Goal: Register for event/course

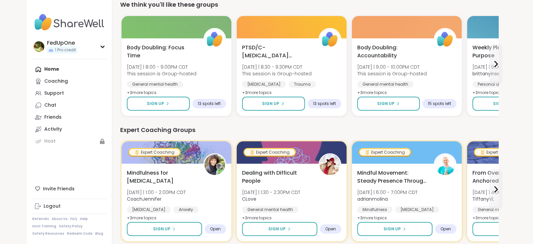
scroll to position [120, 0]
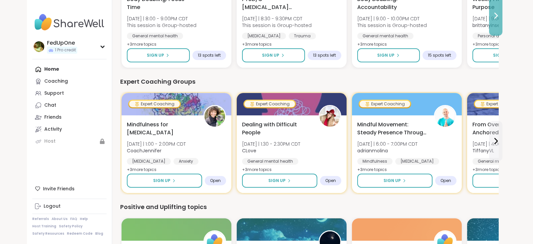
click at [502, 36] on button at bounding box center [495, 16] width 13 height 40
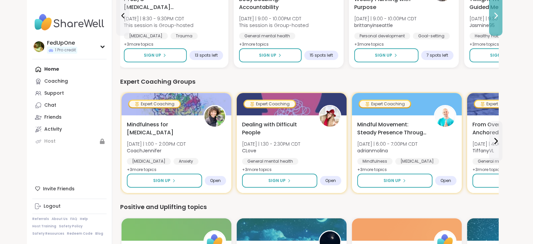
click at [502, 36] on button at bounding box center [495, 16] width 13 height 40
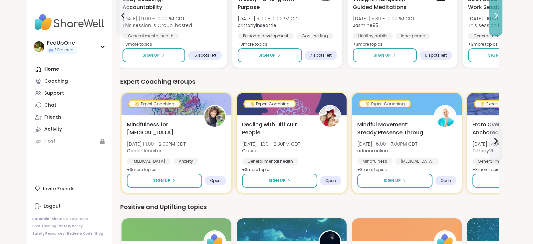
click at [502, 36] on button at bounding box center [495, 16] width 13 height 40
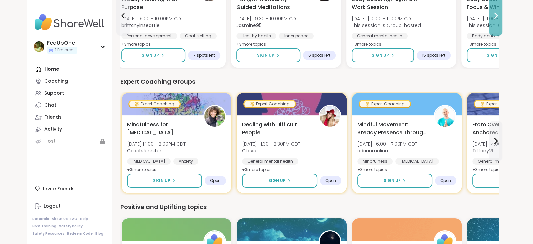
click at [502, 36] on button at bounding box center [495, 16] width 13 height 40
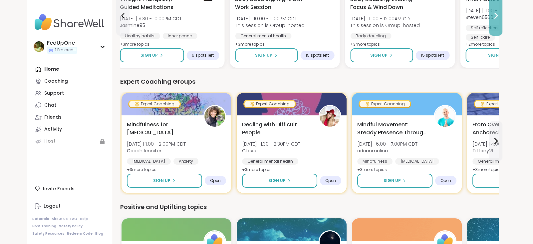
click at [502, 36] on button at bounding box center [495, 16] width 13 height 40
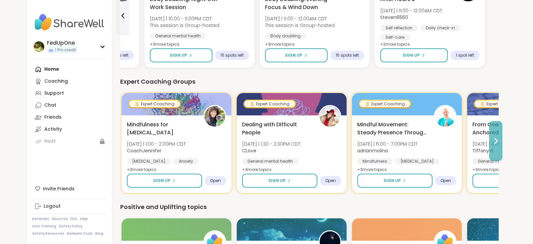
click at [500, 145] on icon at bounding box center [496, 141] width 8 height 8
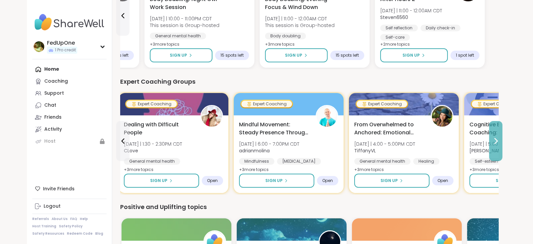
click at [500, 145] on icon at bounding box center [496, 141] width 8 height 8
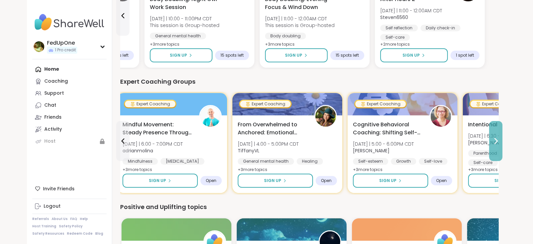
click at [500, 145] on icon at bounding box center [496, 141] width 8 height 8
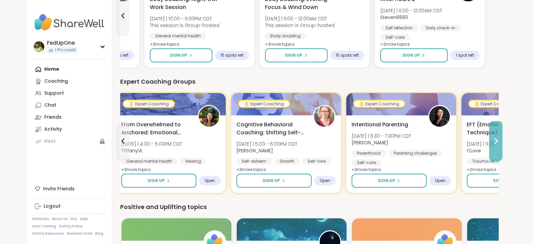
click at [500, 145] on icon at bounding box center [496, 141] width 8 height 8
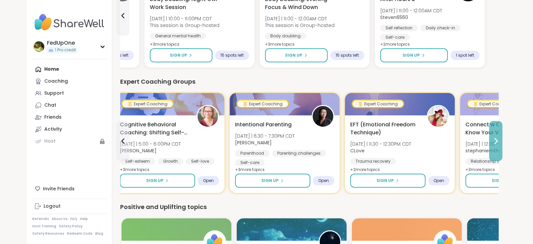
click at [500, 145] on icon at bounding box center [496, 141] width 8 height 8
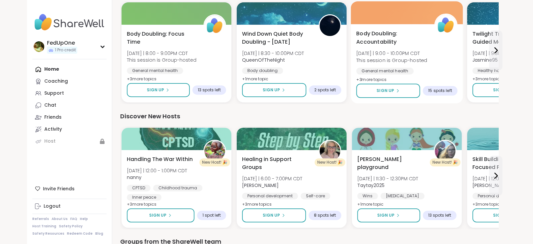
scroll to position [383, 0]
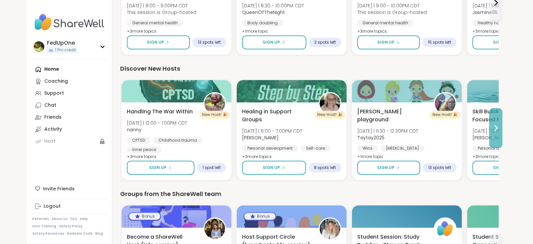
click at [498, 131] on icon at bounding box center [496, 127] width 3 height 5
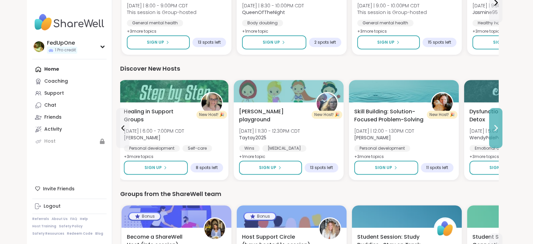
click at [498, 131] on icon at bounding box center [496, 127] width 3 height 5
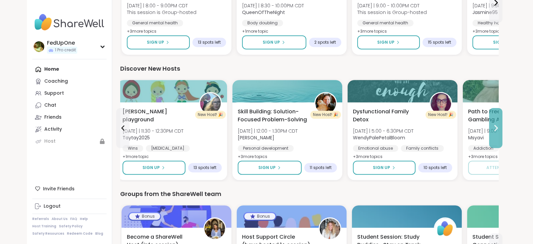
click at [498, 131] on icon at bounding box center [496, 127] width 3 height 5
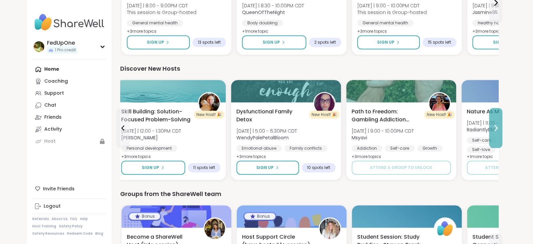
click at [498, 131] on icon at bounding box center [496, 127] width 3 height 5
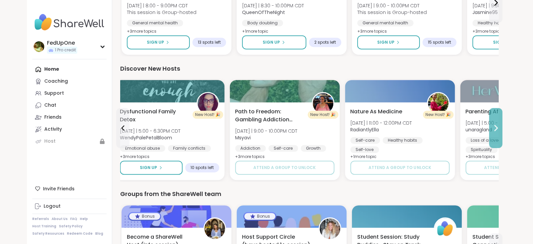
click at [498, 131] on icon at bounding box center [496, 127] width 3 height 5
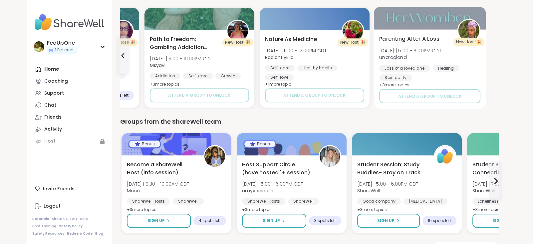
scroll to position [523, 0]
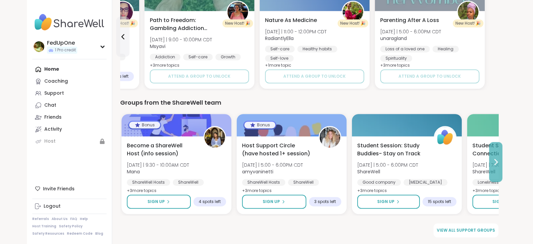
click at [502, 165] on button at bounding box center [495, 162] width 13 height 40
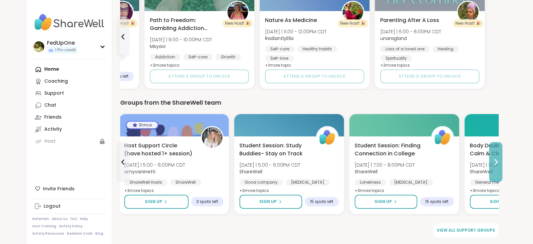
click at [502, 165] on button at bounding box center [495, 162] width 13 height 40
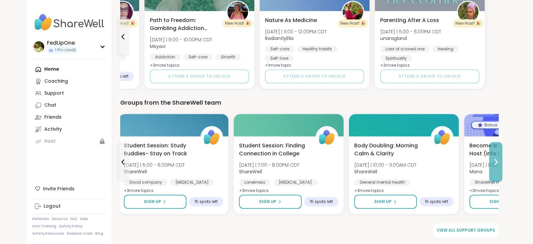
click at [502, 165] on button at bounding box center [495, 162] width 13 height 40
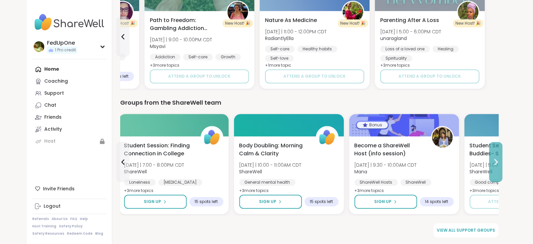
click at [502, 165] on button at bounding box center [495, 162] width 13 height 40
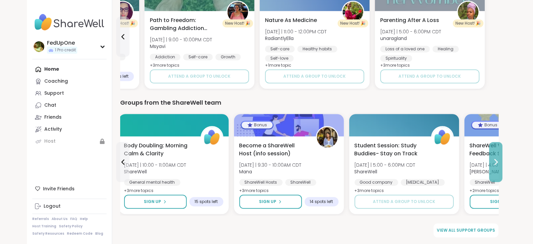
click at [502, 165] on button at bounding box center [495, 162] width 13 height 40
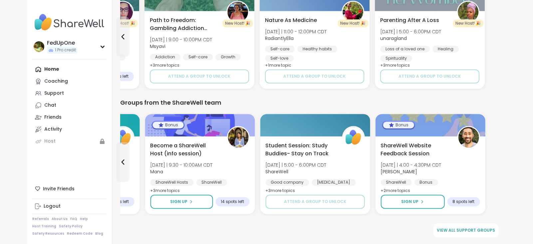
click at [492, 227] on span "View all support groups" at bounding box center [466, 230] width 58 height 6
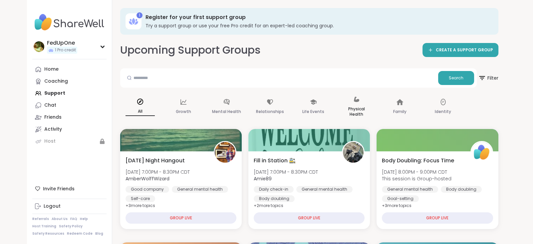
scroll to position [48, 0]
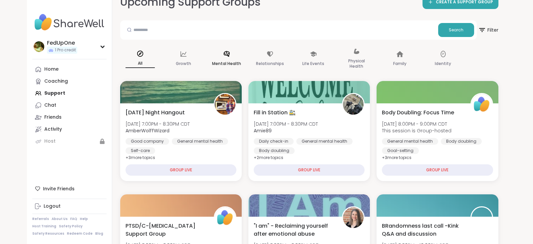
click at [241, 68] on p "Mental Health" at bounding box center [226, 64] width 29 height 8
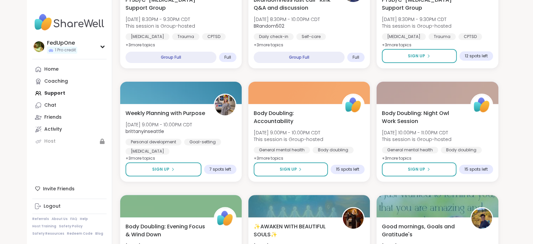
scroll to position [96, 0]
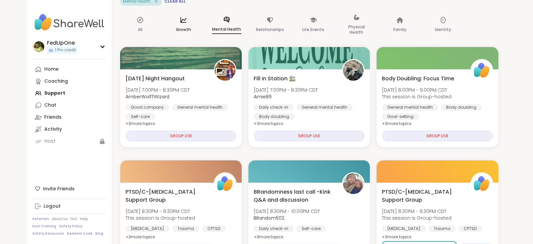
click at [203, 42] on div "Growth" at bounding box center [184, 24] width 40 height 33
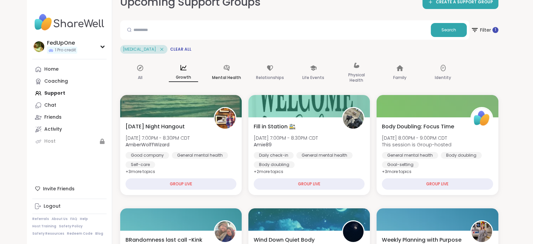
scroll to position [24, 0]
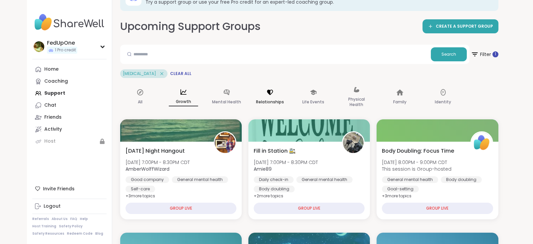
click at [284, 106] on p "Relationships" at bounding box center [270, 102] width 28 height 8
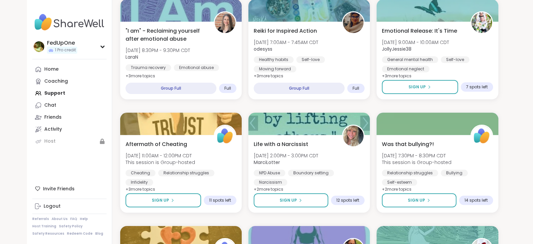
scroll to position [0, 0]
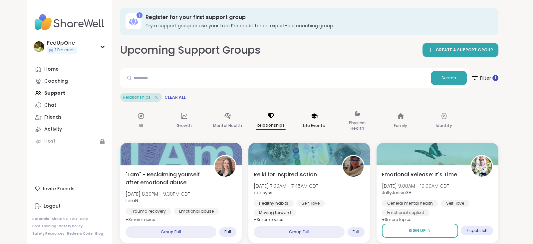
click at [325, 130] on p "Life Events" at bounding box center [314, 126] width 22 height 8
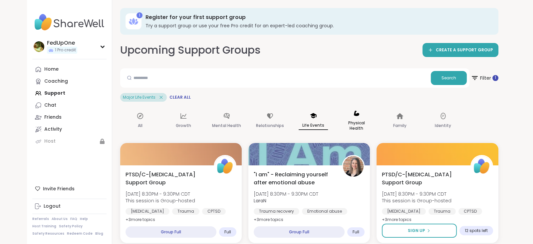
click at [371, 132] on p "Physical Health" at bounding box center [356, 125] width 29 height 13
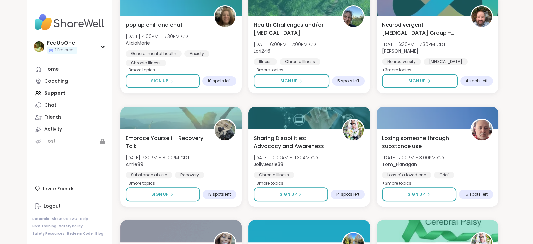
scroll to position [96, 0]
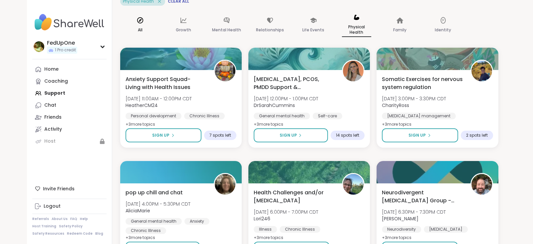
click at [157, 42] on div "All" at bounding box center [140, 25] width 40 height 34
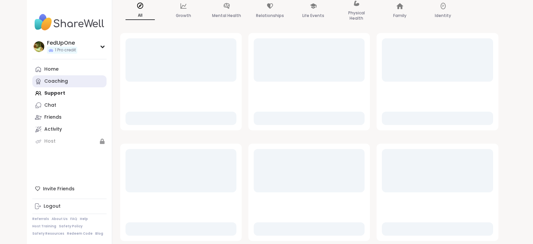
click at [67, 85] on div "Coaching" at bounding box center [56, 81] width 24 height 7
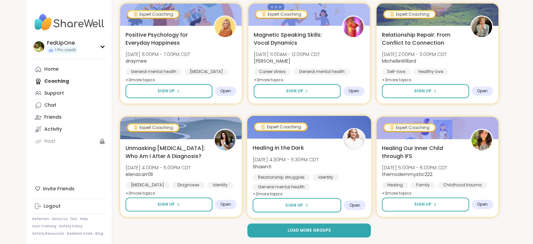
scroll to position [1336, 0]
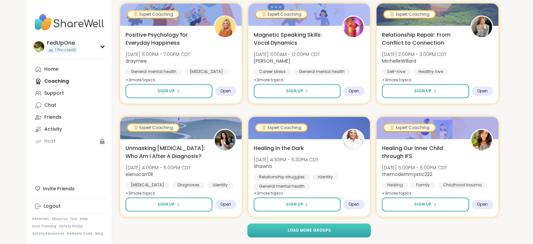
click at [331, 231] on span "Load more groups" at bounding box center [308, 230] width 43 height 6
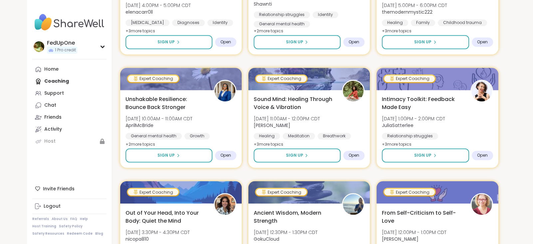
scroll to position [1144, 0]
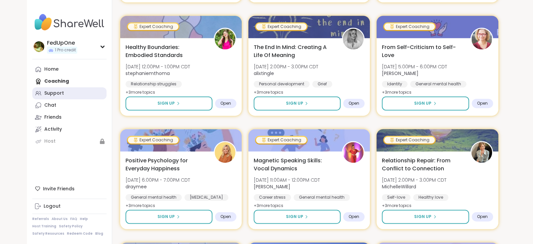
click at [64, 95] on div "Support" at bounding box center [54, 93] width 20 height 7
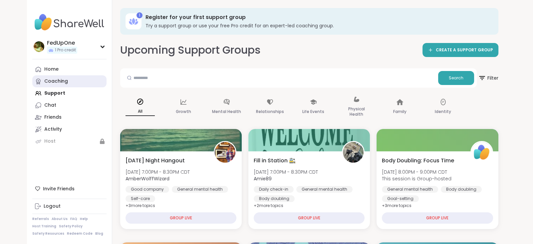
click at [62, 85] on div "Coaching" at bounding box center [56, 81] width 24 height 7
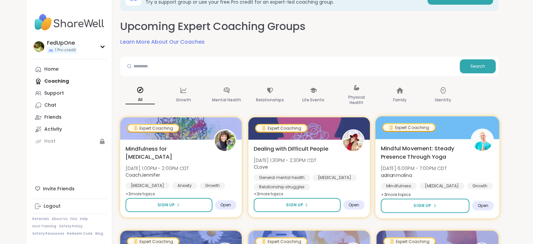
scroll to position [48, 0]
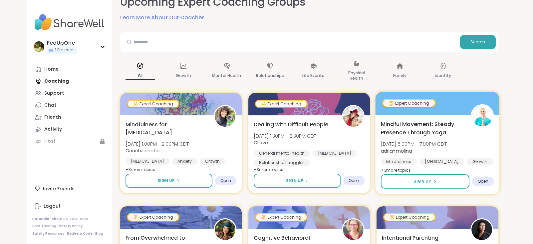
click at [437, 147] on span "[DATE] 6:00PM - 7:00PM CDT" at bounding box center [414, 144] width 66 height 7
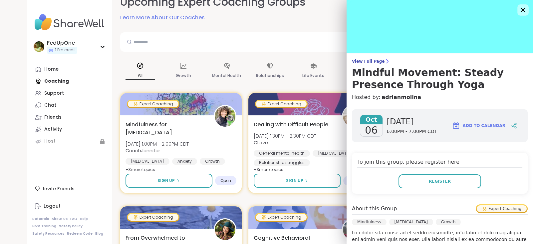
click at [523, 9] on icon at bounding box center [523, 10] width 8 height 8
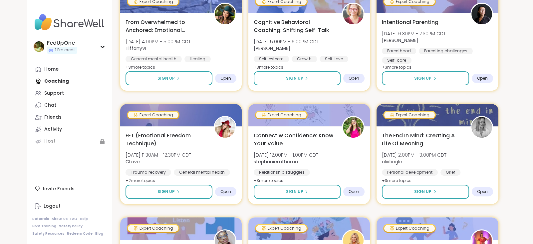
scroll to position [191, 0]
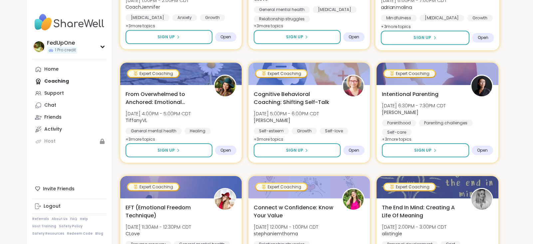
click at [447, 10] on span "adrianmolina" at bounding box center [414, 7] width 66 height 7
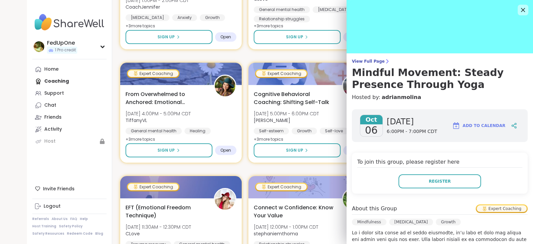
click at [454, 130] on img at bounding box center [456, 126] width 8 height 8
click at [378, 136] on span "06" at bounding box center [371, 130] width 13 height 12
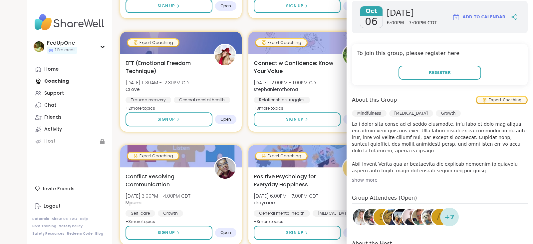
scroll to position [0, 0]
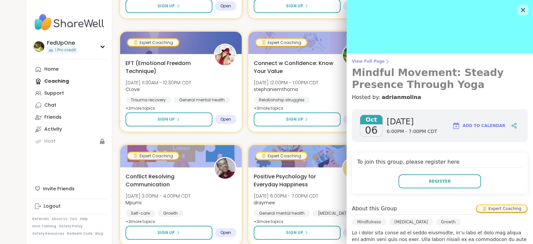
click at [368, 62] on span "View Full Page" at bounding box center [440, 61] width 176 height 5
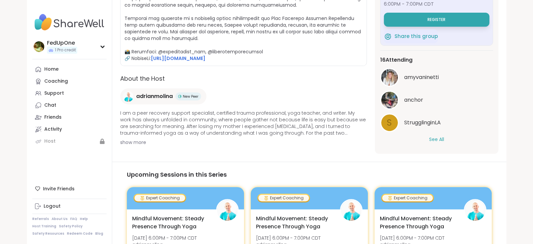
scroll to position [120, 0]
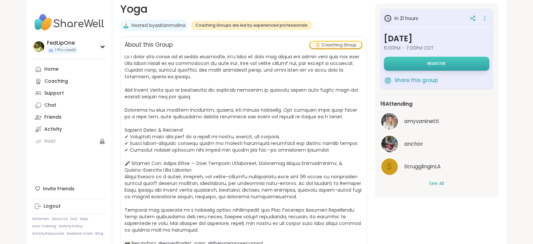
click at [445, 66] on span "Register" at bounding box center [437, 63] width 18 height 5
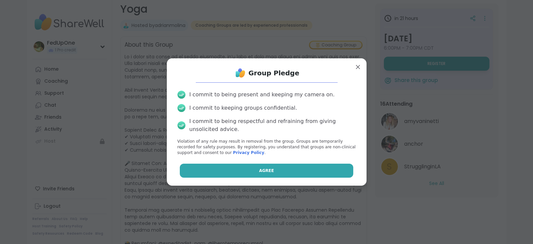
click at [276, 177] on button "Agree" at bounding box center [266, 171] width 173 height 14
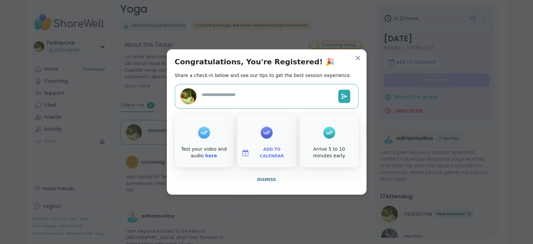
click at [273, 146] on div at bounding box center [267, 132] width 12 height 27
click at [269, 159] on span "Add to Calendar" at bounding box center [272, 152] width 40 height 13
click at [265, 182] on span "Dismiss" at bounding box center [266, 179] width 19 height 5
type textarea "*"
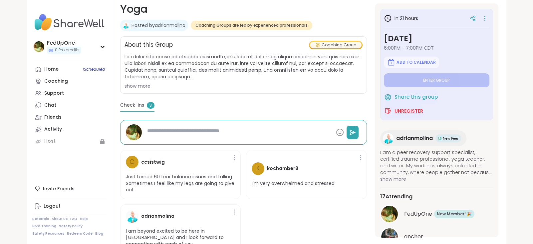
click at [423, 114] on span "Unregister" at bounding box center [409, 111] width 29 height 7
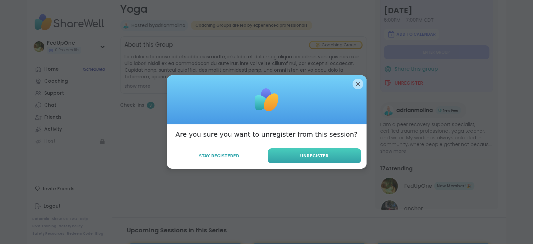
click at [305, 159] on span "Unregister" at bounding box center [314, 156] width 29 height 6
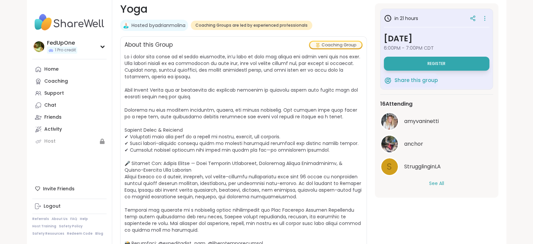
scroll to position [48, 0]
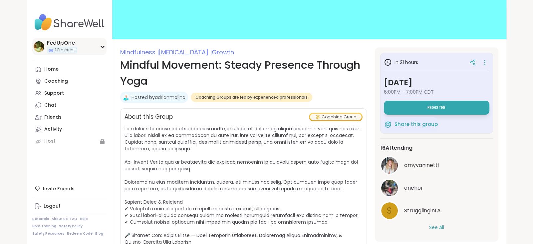
click at [105, 48] on icon at bounding box center [102, 46] width 5 height 3
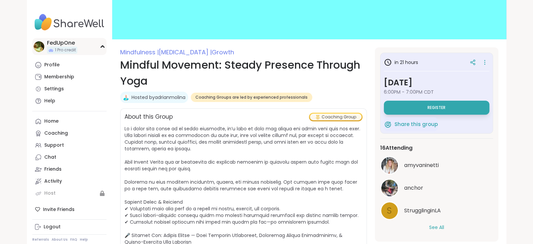
click at [104, 47] on icon at bounding box center [102, 47] width 3 height 2
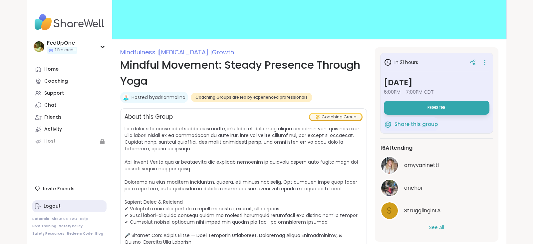
click at [57, 209] on div "Logout" at bounding box center [52, 206] width 17 height 7
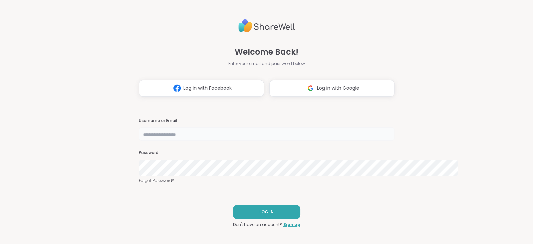
type input "********"
